Goal: Task Accomplishment & Management: Use online tool/utility

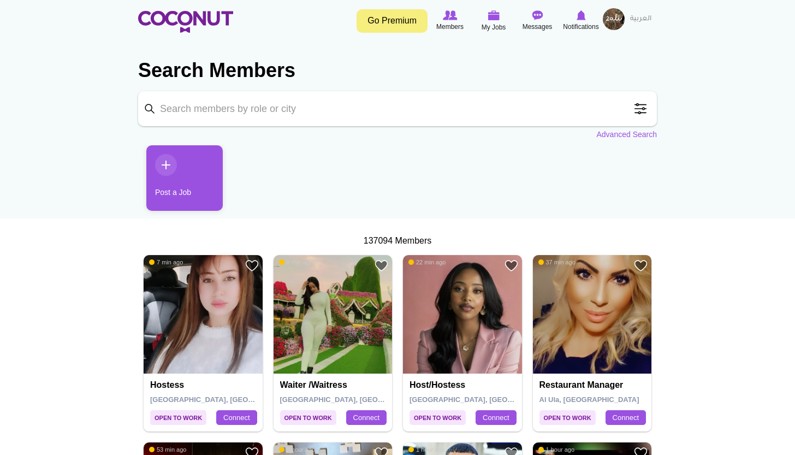
click at [386, 113] on input "Keyword" at bounding box center [397, 108] width 519 height 35
click at [648, 110] on span at bounding box center [641, 109] width 22 height 22
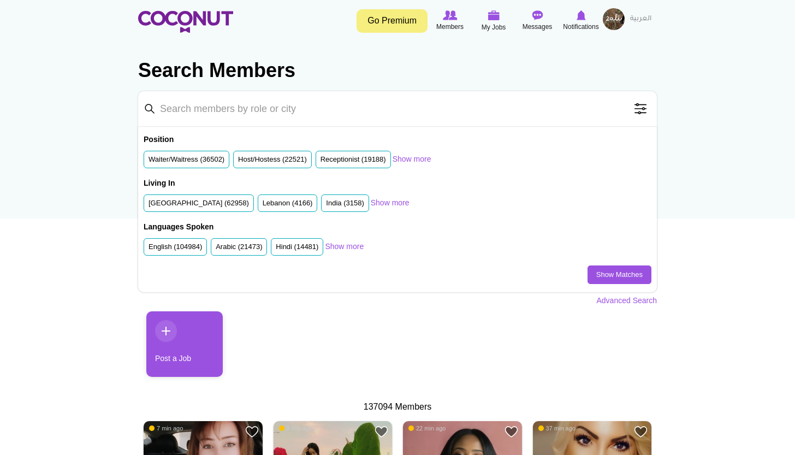
click at [494, 110] on input "Keyword" at bounding box center [397, 108] width 519 height 35
type input "chef"
click at [612, 276] on link "Show Matches" at bounding box center [620, 274] width 64 height 19
click at [183, 109] on input "chef" at bounding box center [397, 108] width 519 height 35
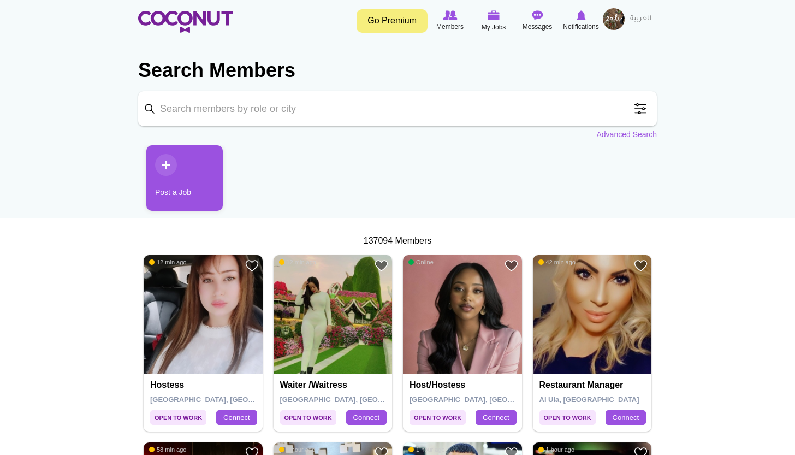
click at [183, 109] on input "Keyword" at bounding box center [397, 108] width 519 height 35
type input "[GEOGRAPHIC_DATA]"
click at [646, 111] on span at bounding box center [641, 109] width 22 height 22
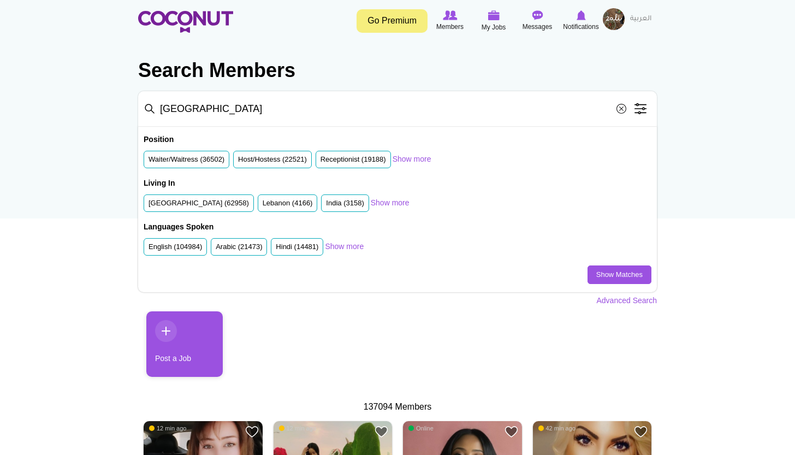
click at [335, 104] on input "[GEOGRAPHIC_DATA]" at bounding box center [397, 108] width 519 height 35
click at [621, 110] on span at bounding box center [622, 109] width 22 height 22
click at [431, 159] on link "Show more" at bounding box center [412, 158] width 39 height 11
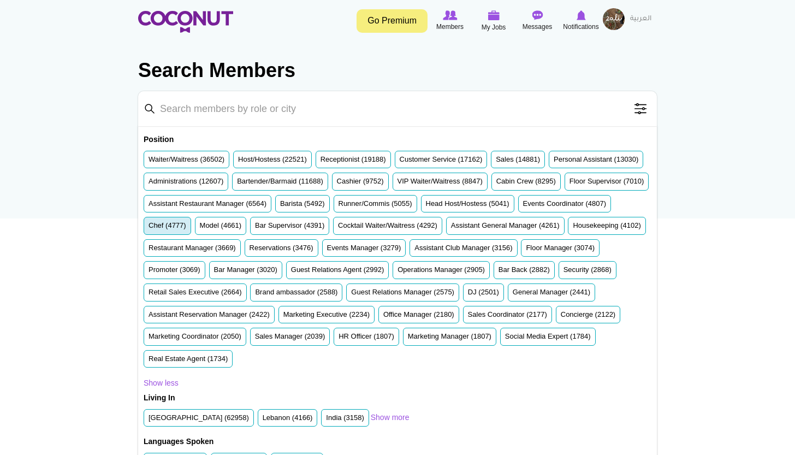
click at [186, 226] on label "Chef (4777)" at bounding box center [168, 226] width 38 height 10
click at [149, 228] on input "Chef (4777)" at bounding box center [149, 228] width 0 height 0
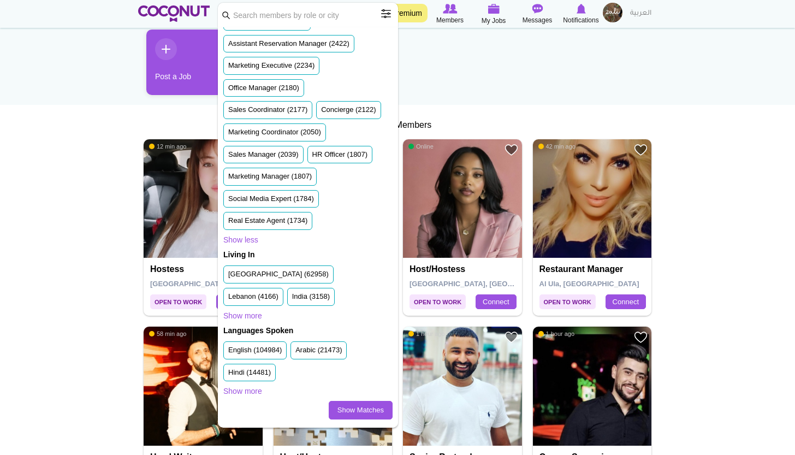
scroll to position [711, 0]
click at [316, 277] on label "United Arab Emirates (62958)" at bounding box center [278, 274] width 101 height 10
click at [228, 276] on input "United Arab Emirates (62958)" at bounding box center [228, 276] width 0 height 0
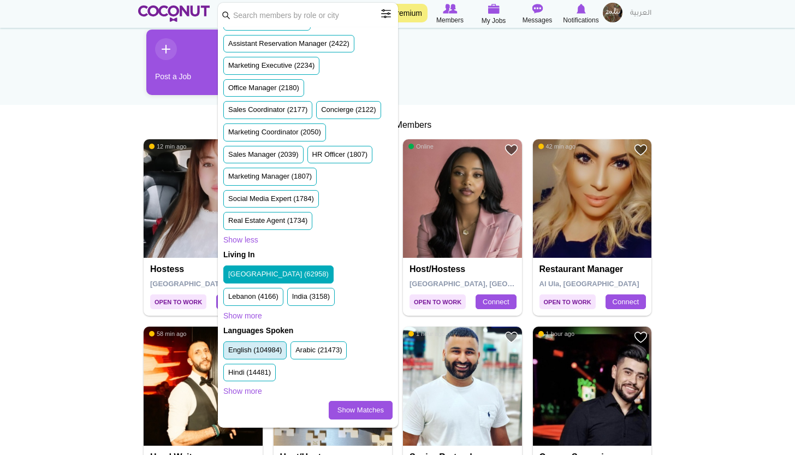
click at [279, 351] on label "English (104984)" at bounding box center [255, 350] width 54 height 10
click at [228, 352] on input "English (104984)" at bounding box center [228, 352] width 0 height 0
click at [252, 392] on link "Show more" at bounding box center [242, 391] width 39 height 11
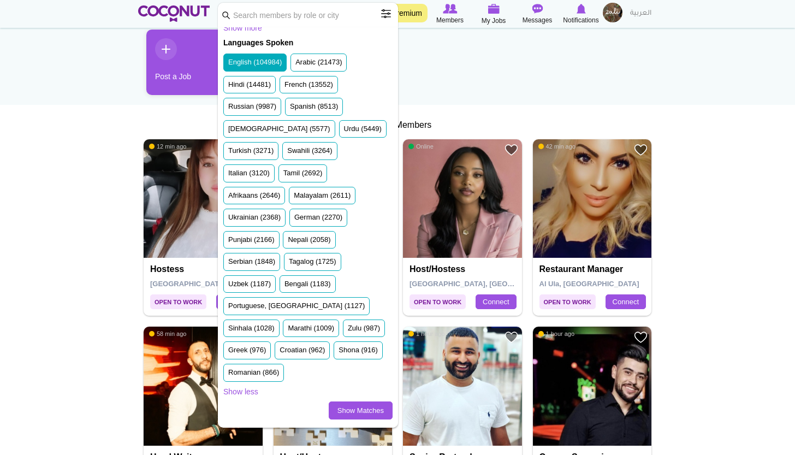
scroll to position [995, 0]
click at [335, 412] on link "Show Matches" at bounding box center [361, 410] width 64 height 19
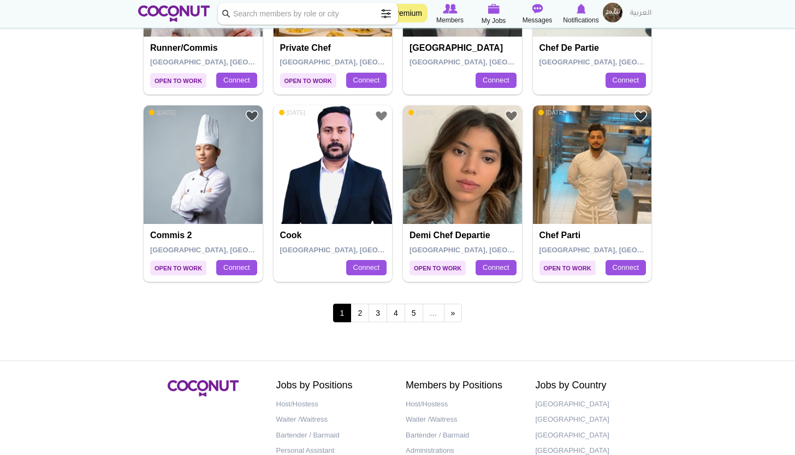
scroll to position [1874, 0]
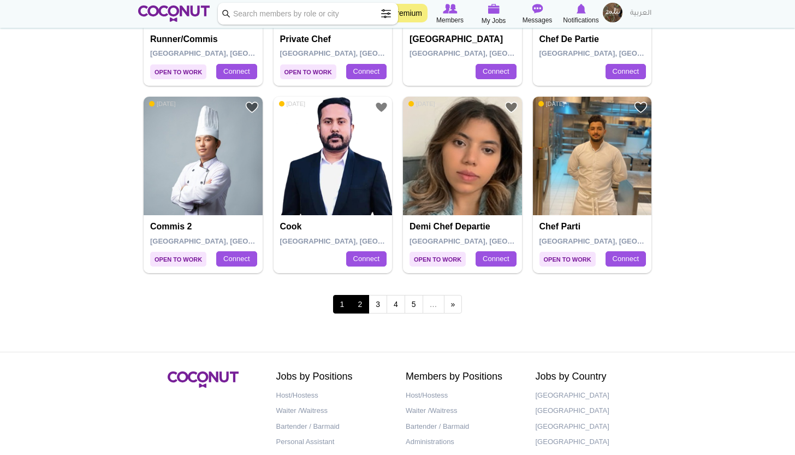
click at [359, 295] on link "2" at bounding box center [360, 304] width 19 height 19
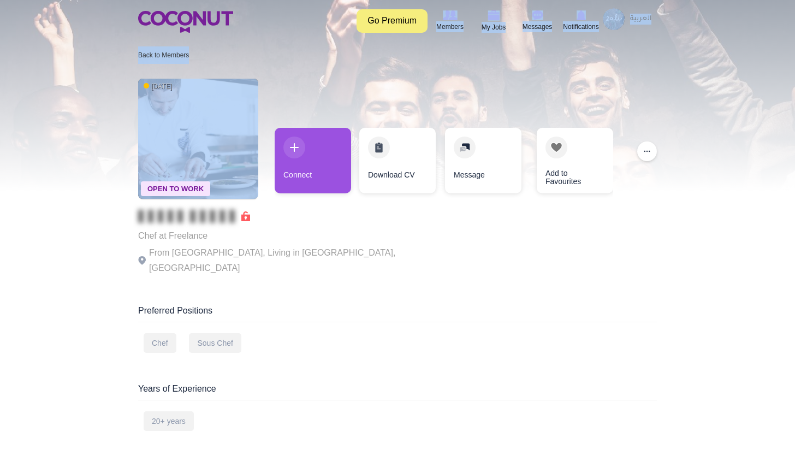
drag, startPoint x: 795, startPoint y: 23, endPoint x: 796, endPoint y: 149, distance: 126.2
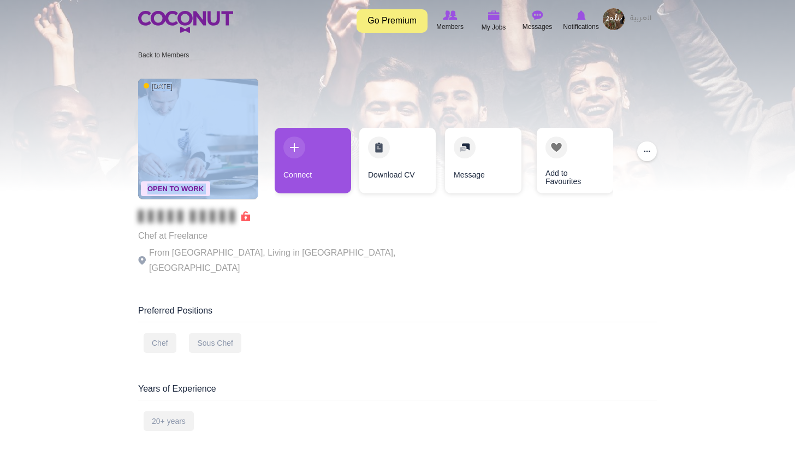
drag, startPoint x: 795, startPoint y: 145, endPoint x: 799, endPoint y: 202, distance: 56.9
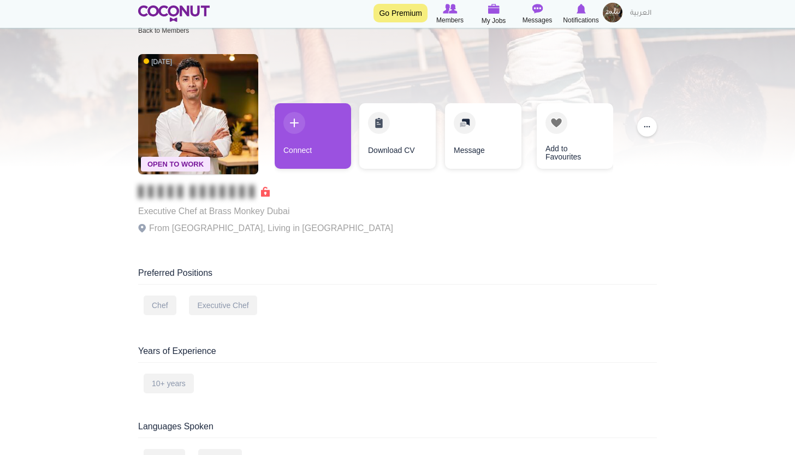
scroll to position [21, 0]
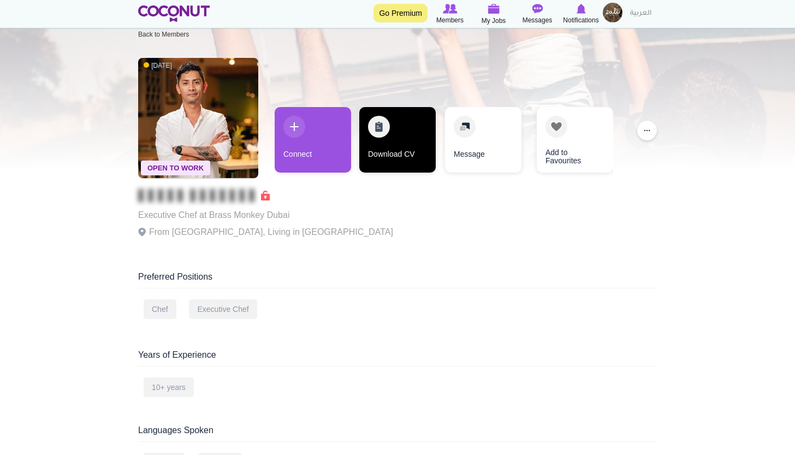
click at [381, 141] on link "Download CV" at bounding box center [397, 140] width 76 height 66
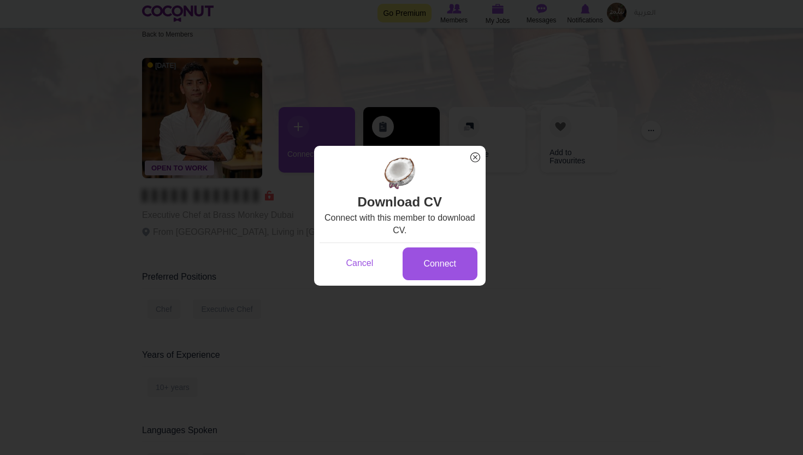
click at [474, 156] on span "x" at bounding box center [475, 157] width 14 height 14
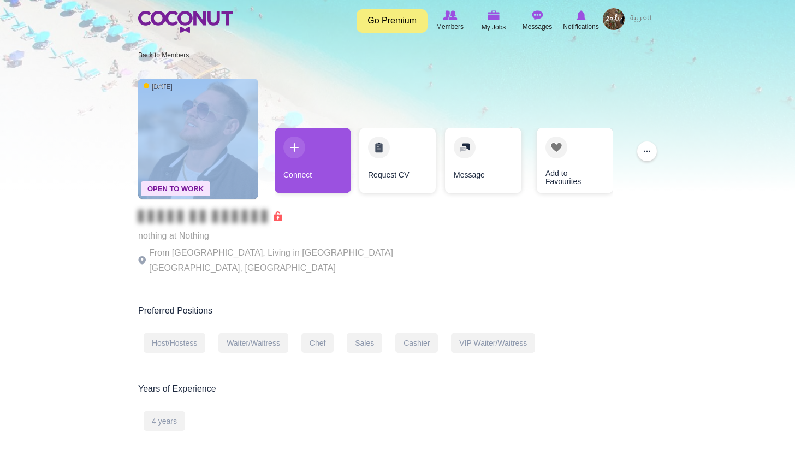
drag, startPoint x: 789, startPoint y: 164, endPoint x: 790, endPoint y: 195, distance: 31.1
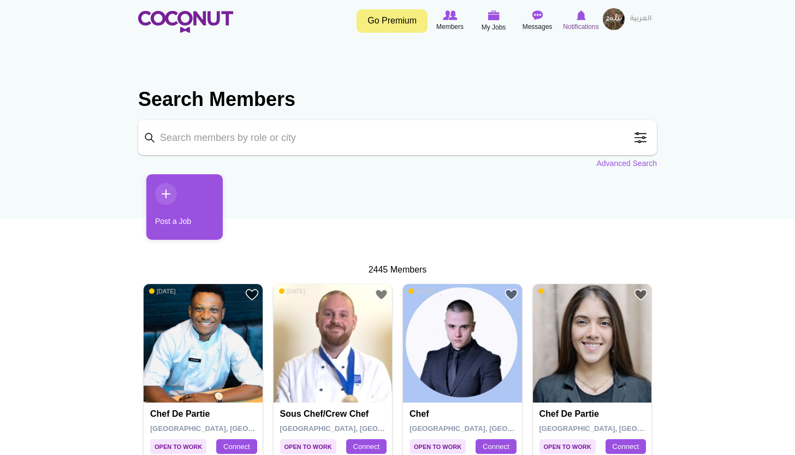
click at [577, 21] on icon at bounding box center [581, 15] width 42 height 12
